Goal: Task Accomplishment & Management: Use online tool/utility

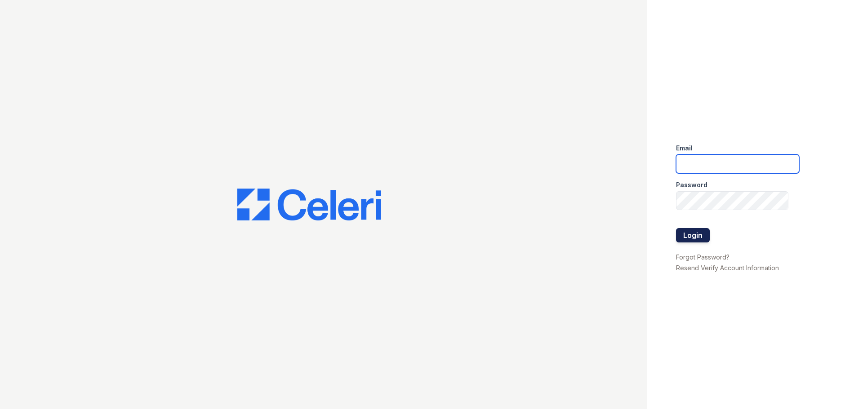
type input "[EMAIL_ADDRESS][DOMAIN_NAME]"
click at [699, 236] on button "Login" at bounding box center [693, 235] width 34 height 14
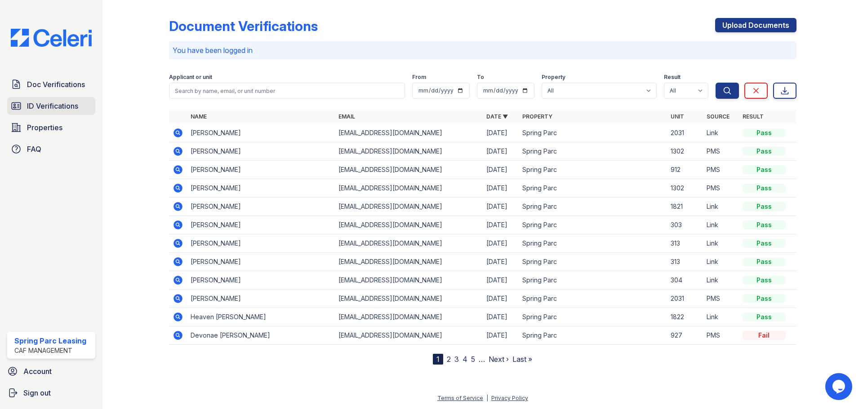
click at [47, 111] on span "ID Verifications" at bounding box center [52, 106] width 51 height 11
